Goal: Task Accomplishment & Management: Use online tool/utility

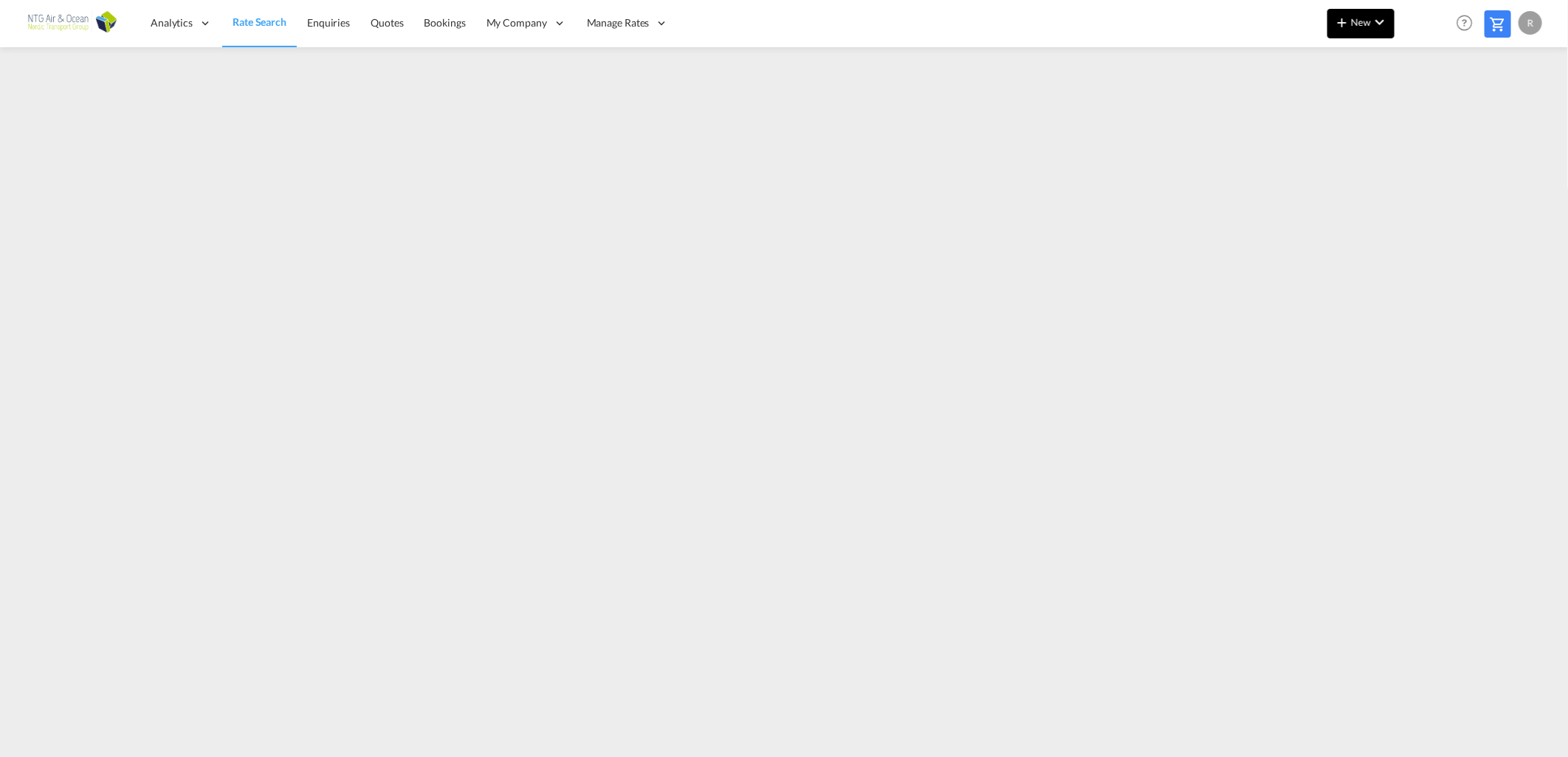
click at [1360, 12] on button "New" at bounding box center [1360, 24] width 67 height 29
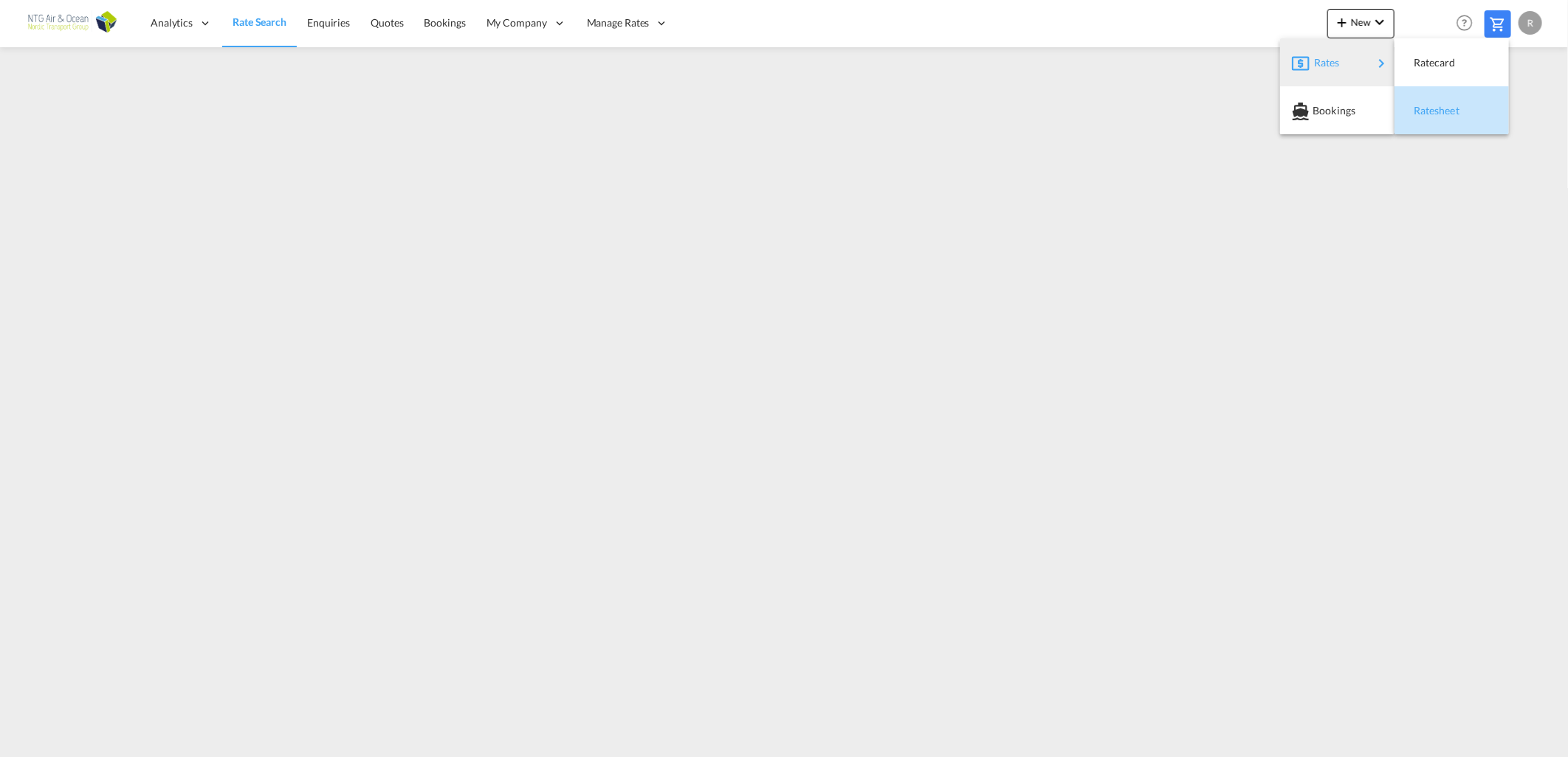
click at [1430, 111] on span "Ratesheet" at bounding box center [1422, 111] width 16 height 29
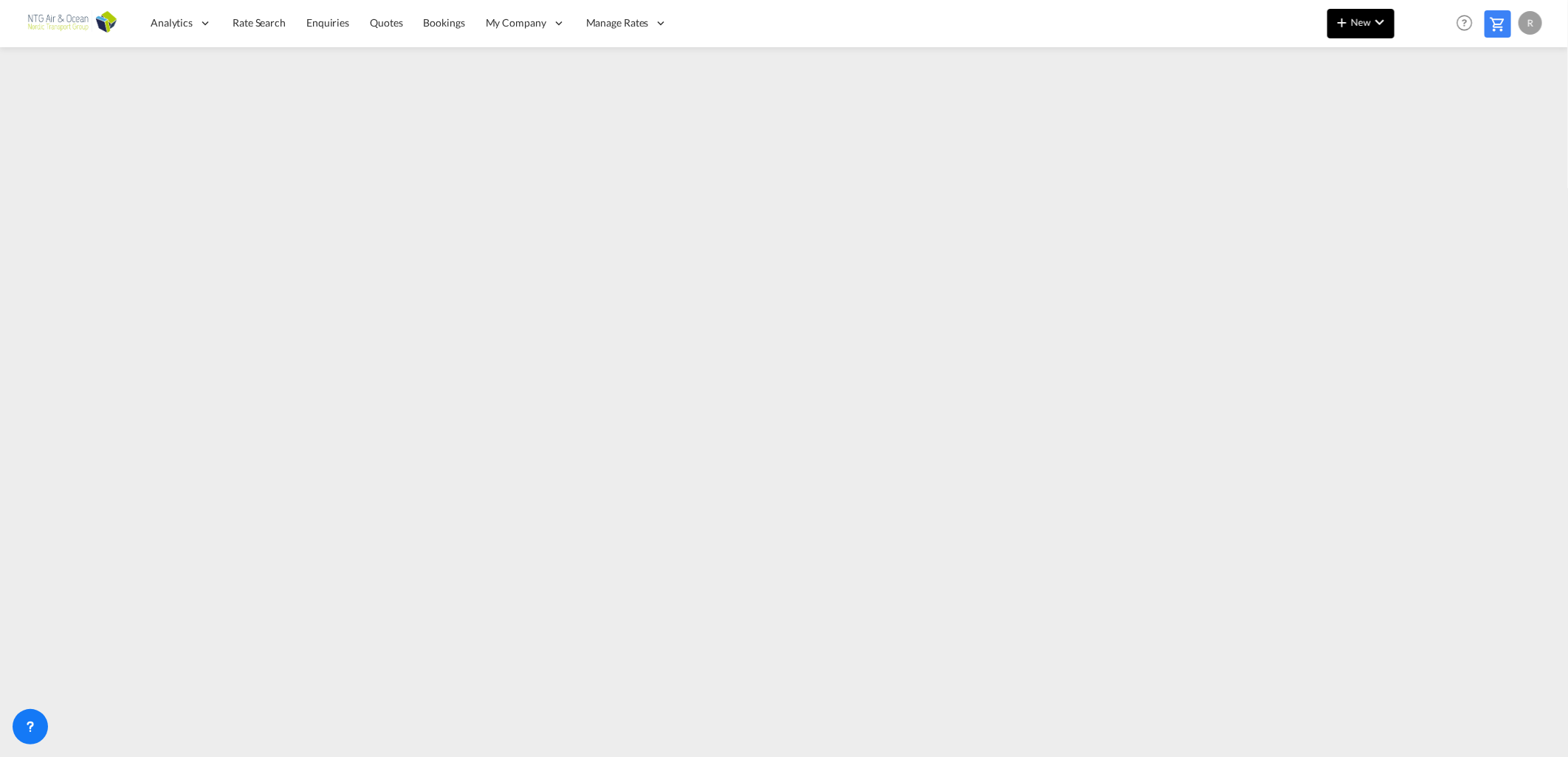
click at [1360, 21] on span "New" at bounding box center [1361, 22] width 55 height 12
click at [1344, 59] on div "Rates" at bounding box center [1343, 63] width 59 height 37
click at [1430, 115] on span "Ratesheet" at bounding box center [1422, 111] width 16 height 29
